Goal: Task Accomplishment & Management: Use online tool/utility

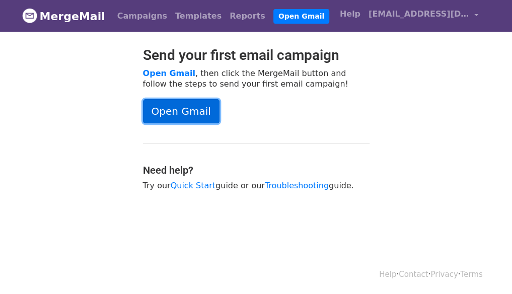
click at [175, 108] on link "Open Gmail" at bounding box center [181, 111] width 76 height 24
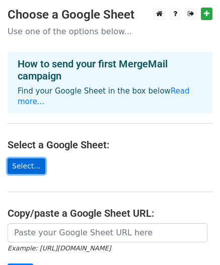
click at [34, 159] on link "Select..." at bounding box center [27, 167] width 38 height 16
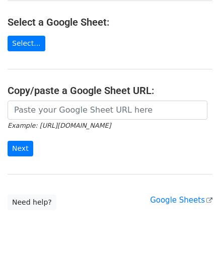
scroll to position [131, 0]
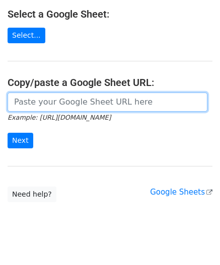
click at [80, 93] on input "url" at bounding box center [108, 102] width 200 height 19
click at [27, 93] on input "url" at bounding box center [108, 102] width 200 height 19
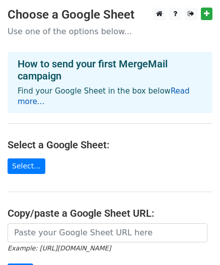
click at [174, 93] on link "Read more..." at bounding box center [104, 97] width 172 height 20
click at [113, 32] on p "Use one of the options below..." at bounding box center [110, 31] width 205 height 11
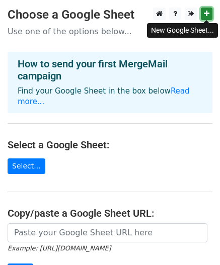
click at [204, 13] on icon at bounding box center [207, 13] width 6 height 7
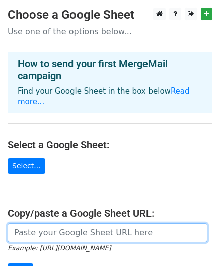
click at [65, 223] on input "url" at bounding box center [108, 232] width 200 height 19
paste input "https://docs.google.com/spreadsheets/d/1JmeQzDPlTU1DrcjimpXzY2JQnWt0sagOxMDvIdY…"
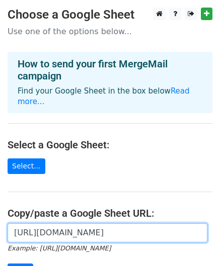
scroll to position [135, 0]
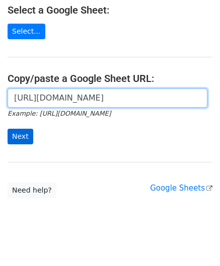
type input "https://docs.google.com/spreadsheets/d/1JmeQzDPlTU1DrcjimpXzY2JQnWt0sagOxMDvIdY…"
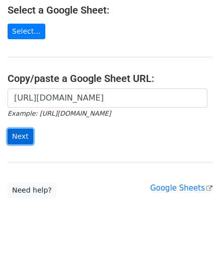
scroll to position [0, 0]
click at [26, 129] on input "Next" at bounding box center [21, 137] width 26 height 16
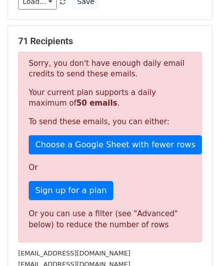
scroll to position [166, 0]
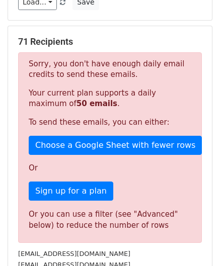
click at [121, 76] on p "Sorry, you don't have enough daily email credits to send these emails." at bounding box center [110, 69] width 163 height 21
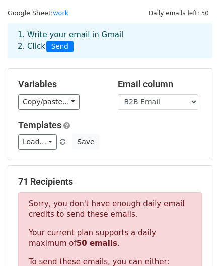
scroll to position [0, 0]
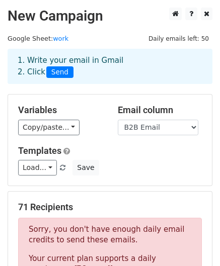
click at [212, 8] on div at bounding box center [189, 14] width 47 height 13
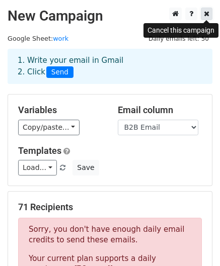
click at [207, 12] on icon at bounding box center [207, 13] width 6 height 7
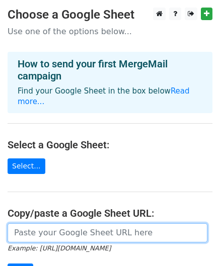
click at [55, 225] on input "url" at bounding box center [108, 232] width 200 height 19
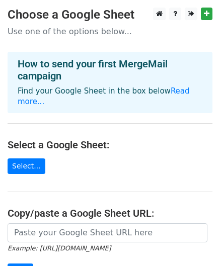
click at [41, 210] on main "Choose a Google Sheet Use one of the options below... How to send your first Me…" at bounding box center [110, 171] width 220 height 326
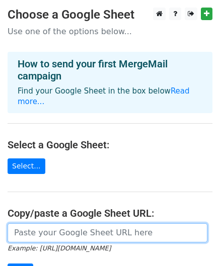
click at [48, 223] on input "url" at bounding box center [108, 232] width 200 height 19
paste input "[URL][DOMAIN_NAME]"
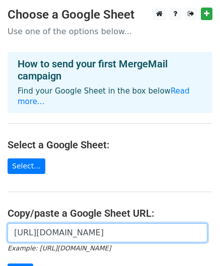
scroll to position [0, 223]
type input "[URL][DOMAIN_NAME]"
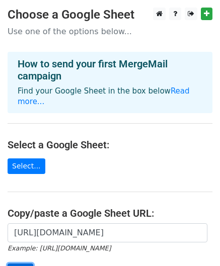
scroll to position [0, 0]
click at [22, 264] on input "Next" at bounding box center [21, 272] width 26 height 16
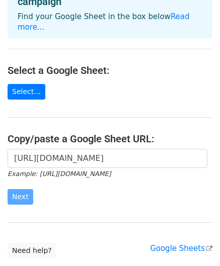
scroll to position [80, 0]
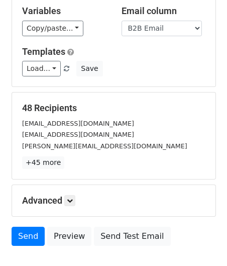
scroll to position [101, 0]
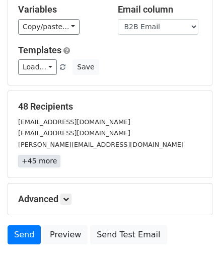
click at [39, 160] on link "+45 more" at bounding box center [39, 161] width 42 height 13
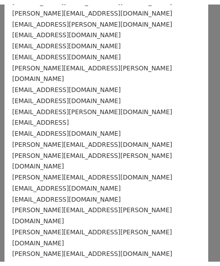
scroll to position [0, 0]
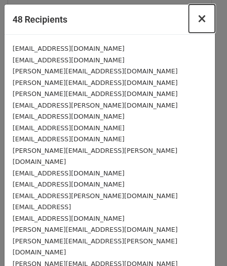
click at [198, 18] on span "×" at bounding box center [202, 19] width 10 height 14
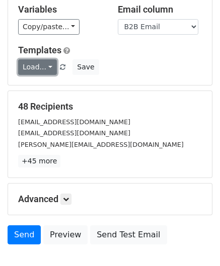
click at [42, 67] on link "Load..." at bounding box center [37, 67] width 39 height 16
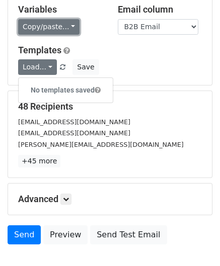
click at [62, 23] on link "Copy/paste..." at bounding box center [48, 27] width 61 height 16
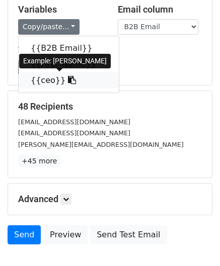
click at [45, 81] on link "{{ceo}}" at bounding box center [69, 80] width 100 height 16
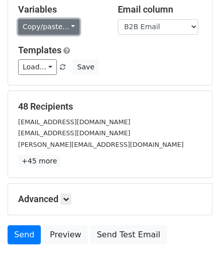
click at [69, 25] on link "Copy/paste..." at bounding box center [48, 27] width 61 height 16
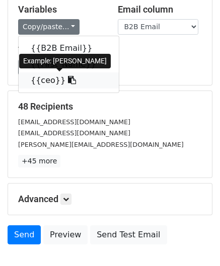
click at [40, 80] on link "{{ceo}}" at bounding box center [69, 80] width 100 height 16
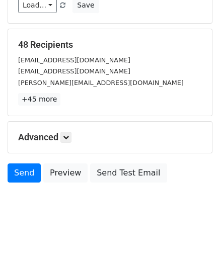
scroll to position [149, 0]
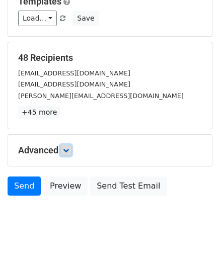
click at [67, 149] on icon at bounding box center [66, 150] width 6 height 6
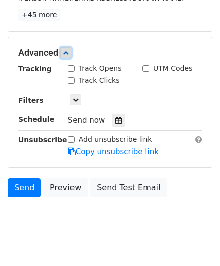
scroll to position [250, 0]
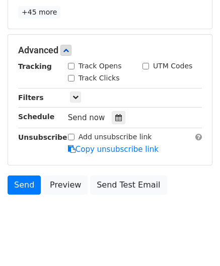
click at [71, 69] on div "Track Opens" at bounding box center [95, 66] width 54 height 11
click at [73, 63] on input "Track Opens" at bounding box center [71, 66] width 7 height 7
checkbox input "false"
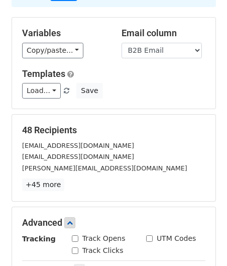
scroll to position [99, 0]
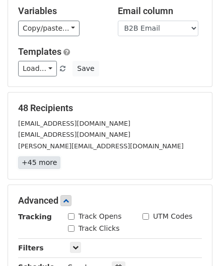
click at [43, 157] on link "+45 more" at bounding box center [39, 163] width 42 height 13
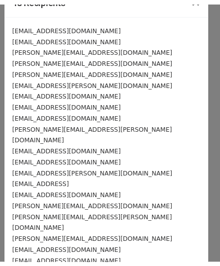
scroll to position [0, 0]
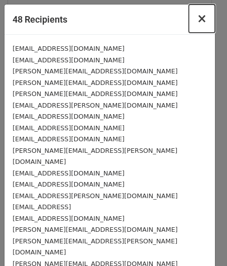
click at [199, 14] on span "×" at bounding box center [202, 19] width 10 height 14
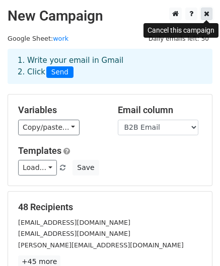
click at [204, 11] on icon at bounding box center [207, 13] width 6 height 7
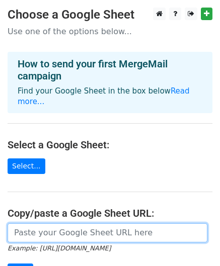
click at [73, 223] on input "url" at bounding box center [108, 232] width 200 height 19
paste input "[URL][DOMAIN_NAME]"
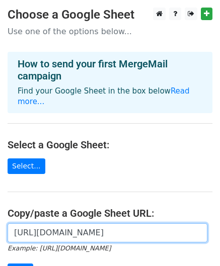
scroll to position [0, 223]
type input "[URL][DOMAIN_NAME]"
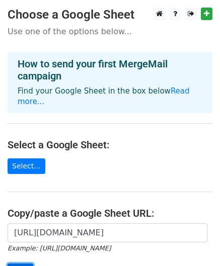
scroll to position [0, 0]
click at [20, 264] on input "Next" at bounding box center [21, 272] width 26 height 16
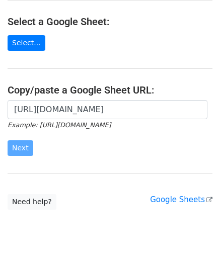
scroll to position [135, 0]
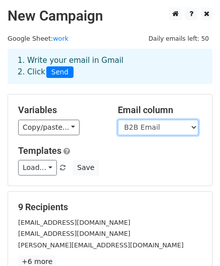
click at [151, 129] on select "B2B Email First_Name ceo" at bounding box center [158, 128] width 81 height 16
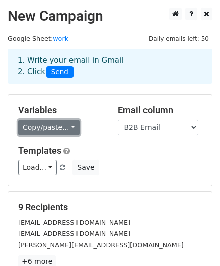
click at [59, 125] on link "Copy/paste..." at bounding box center [48, 128] width 61 height 16
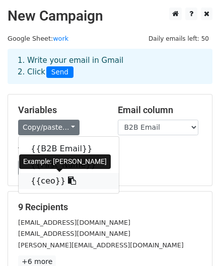
click at [49, 175] on link "{{ceo}}" at bounding box center [69, 181] width 100 height 16
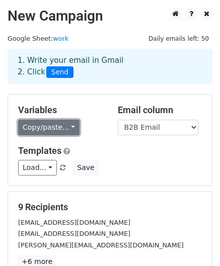
click at [44, 122] on link "Copy/paste..." at bounding box center [48, 128] width 61 height 16
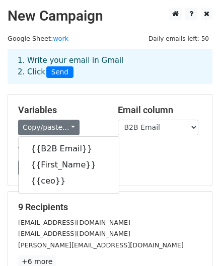
click at [136, 198] on div "9 Recipients [EMAIL_ADDRESS][DOMAIN_NAME] [EMAIL_ADDRESS][DOMAIN_NAME] [PERSON_…" at bounding box center [110, 235] width 204 height 87
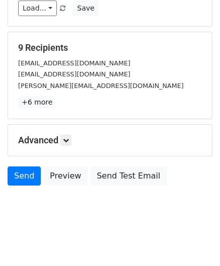
scroll to position [163, 0]
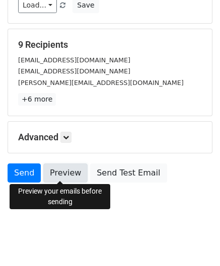
click at [65, 171] on link "Preview" at bounding box center [65, 173] width 44 height 19
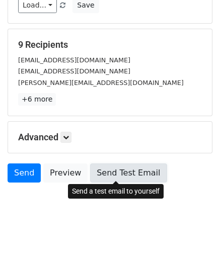
click at [116, 170] on link "Send Test Email" at bounding box center [128, 173] width 76 height 19
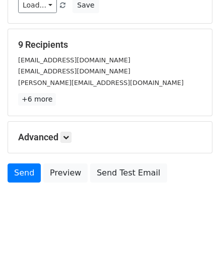
scroll to position [0, 0]
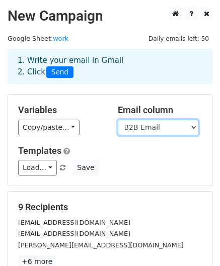
click at [138, 127] on select "B2B Email First_Name ceo" at bounding box center [158, 128] width 81 height 16
click at [118, 120] on select "B2B Email First_Name ceo" at bounding box center [158, 128] width 81 height 16
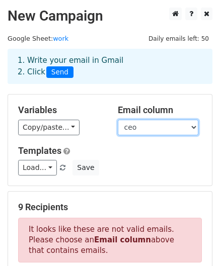
click at [152, 128] on select "B2B Email First_Name ceo" at bounding box center [158, 128] width 81 height 16
select select "B2B Email"
click at [118, 120] on select "B2B Email First_Name ceo" at bounding box center [158, 128] width 81 height 16
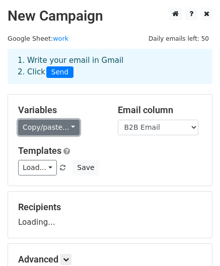
click at [57, 123] on link "Copy/paste..." at bounding box center [48, 128] width 61 height 16
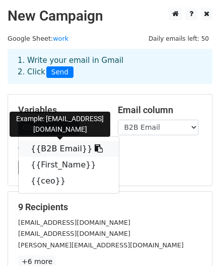
click at [64, 146] on link "{{B2B Email}}" at bounding box center [69, 149] width 100 height 16
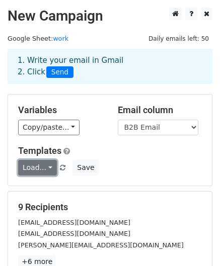
click at [41, 172] on link "Load..." at bounding box center [37, 168] width 39 height 16
click at [69, 194] on h6 "No templates saved" at bounding box center [66, 191] width 94 height 17
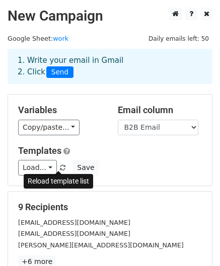
click at [60, 165] on span at bounding box center [63, 168] width 6 height 7
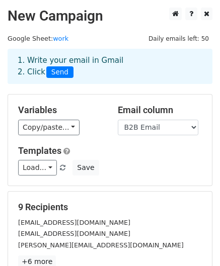
scroll to position [163, 0]
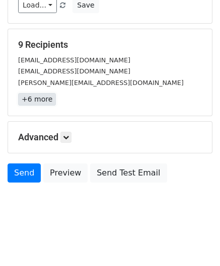
click at [35, 96] on link "+6 more" at bounding box center [37, 99] width 38 height 13
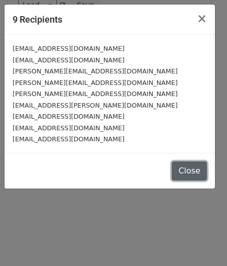
click at [201, 166] on button "Close" at bounding box center [189, 171] width 35 height 19
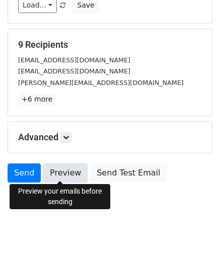
click at [62, 166] on link "Preview" at bounding box center [65, 173] width 44 height 19
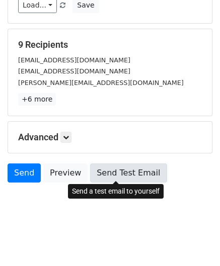
click at [106, 174] on link "Send Test Email" at bounding box center [128, 173] width 76 height 19
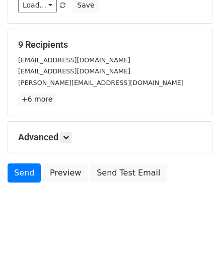
scroll to position [0, 0]
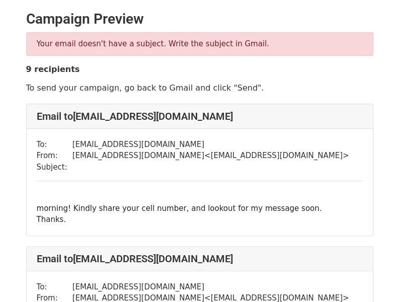
click at [78, 168] on td at bounding box center [210, 168] width 277 height 12
click at [76, 164] on td at bounding box center [210, 168] width 277 height 12
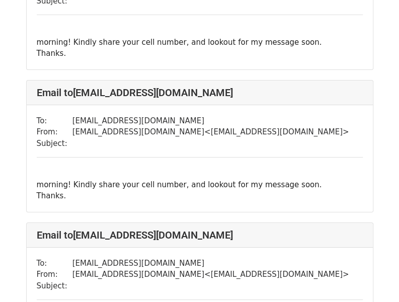
scroll to position [1020, 0]
